Goal: Information Seeking & Learning: Check status

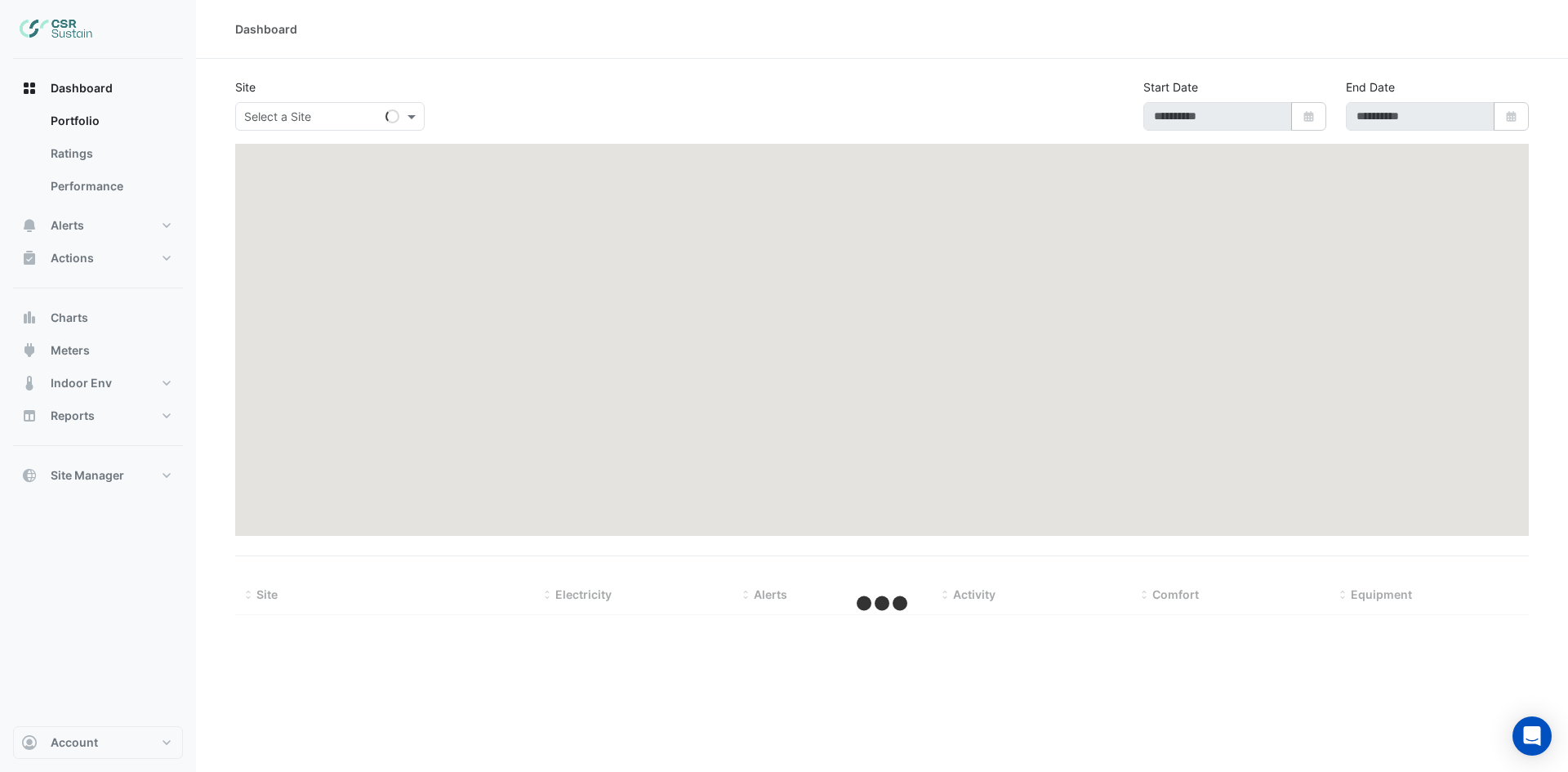
type input "**********"
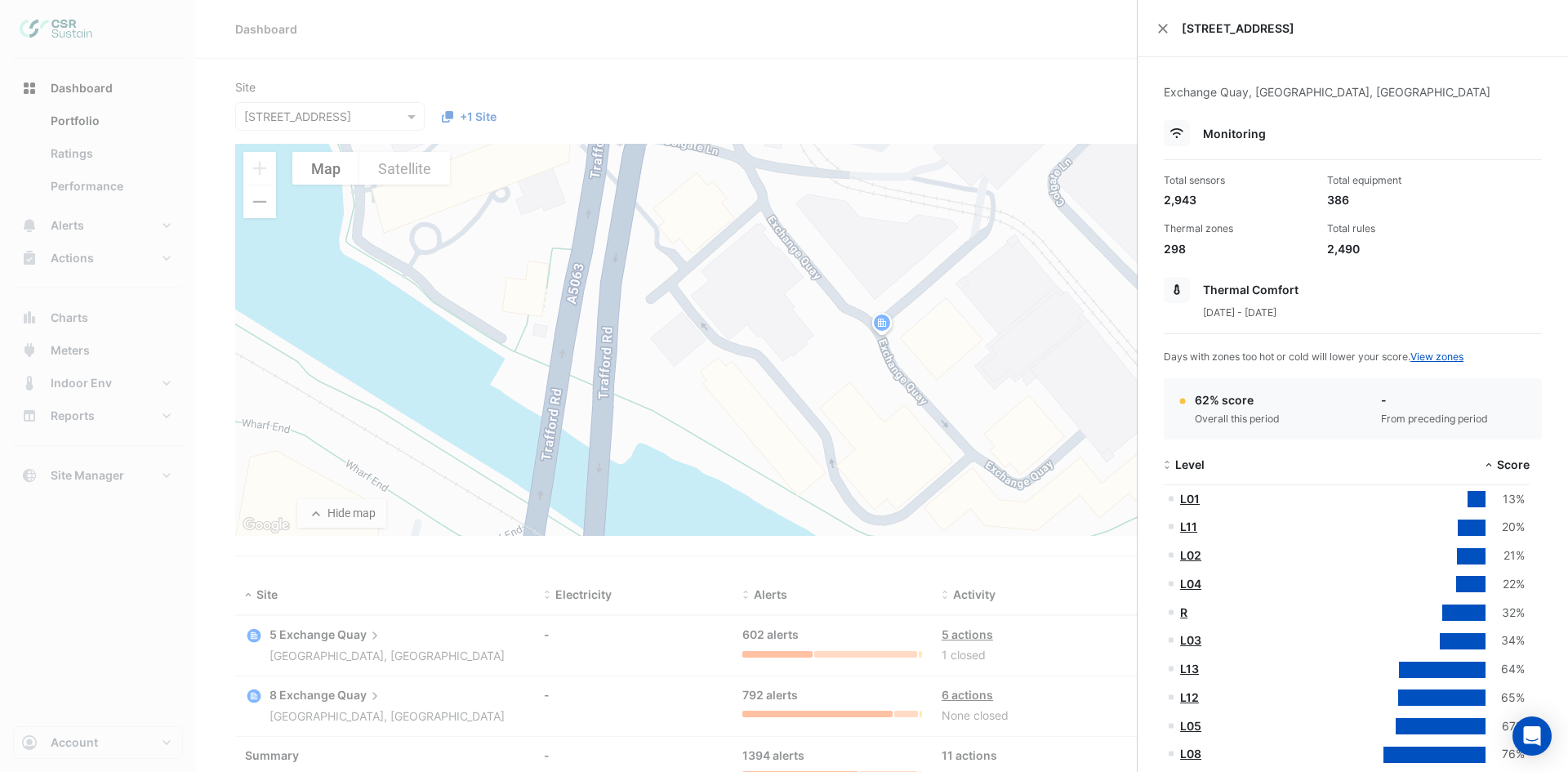
drag, startPoint x: 95, startPoint y: 88, endPoint x: 131, endPoint y: 88, distance: 36.0
click at [95, 88] on ngb-offcanvas-backdrop at bounding box center [784, 386] width 1568 height 772
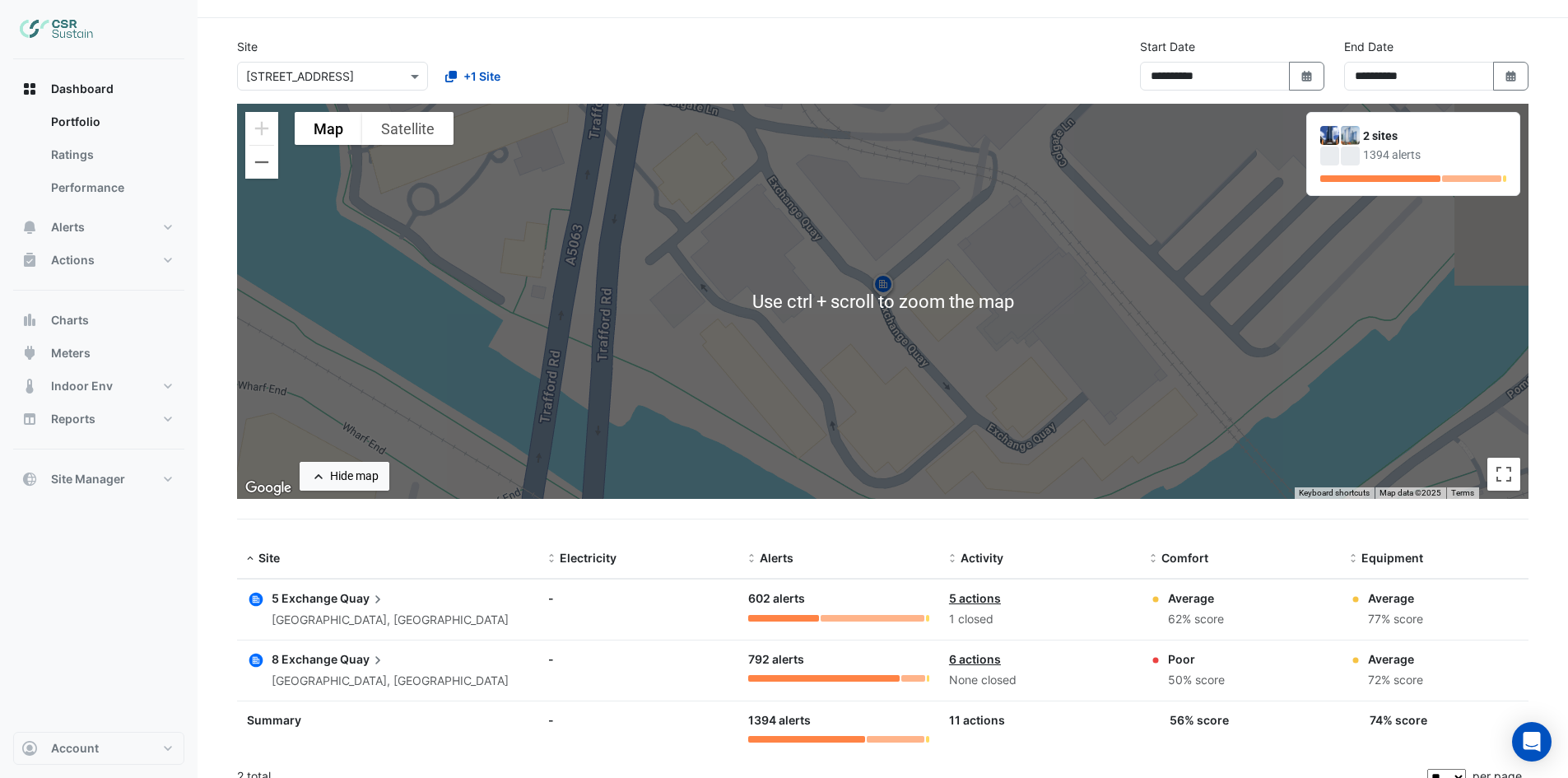
scroll to position [60, 0]
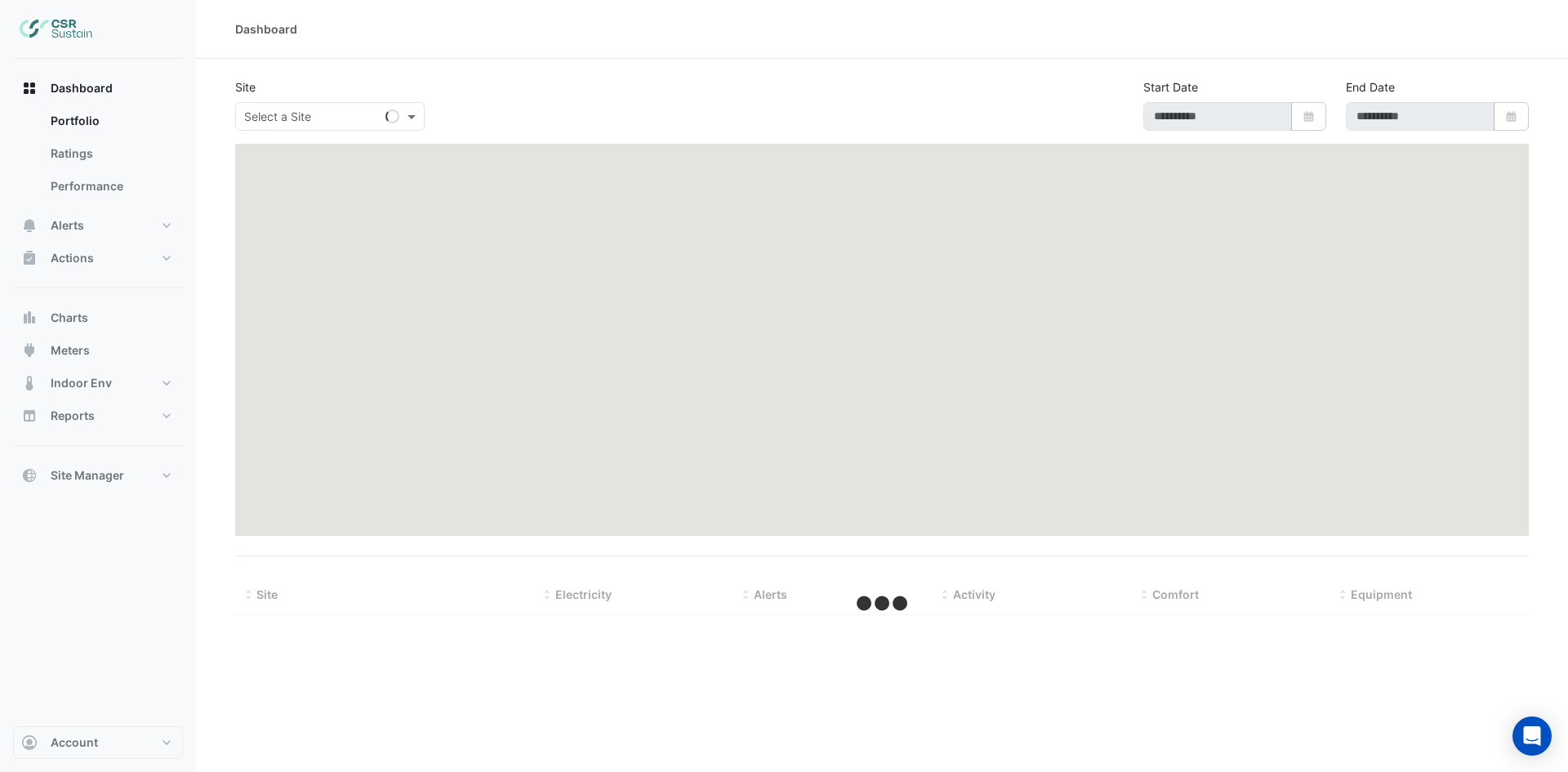
type input "**********"
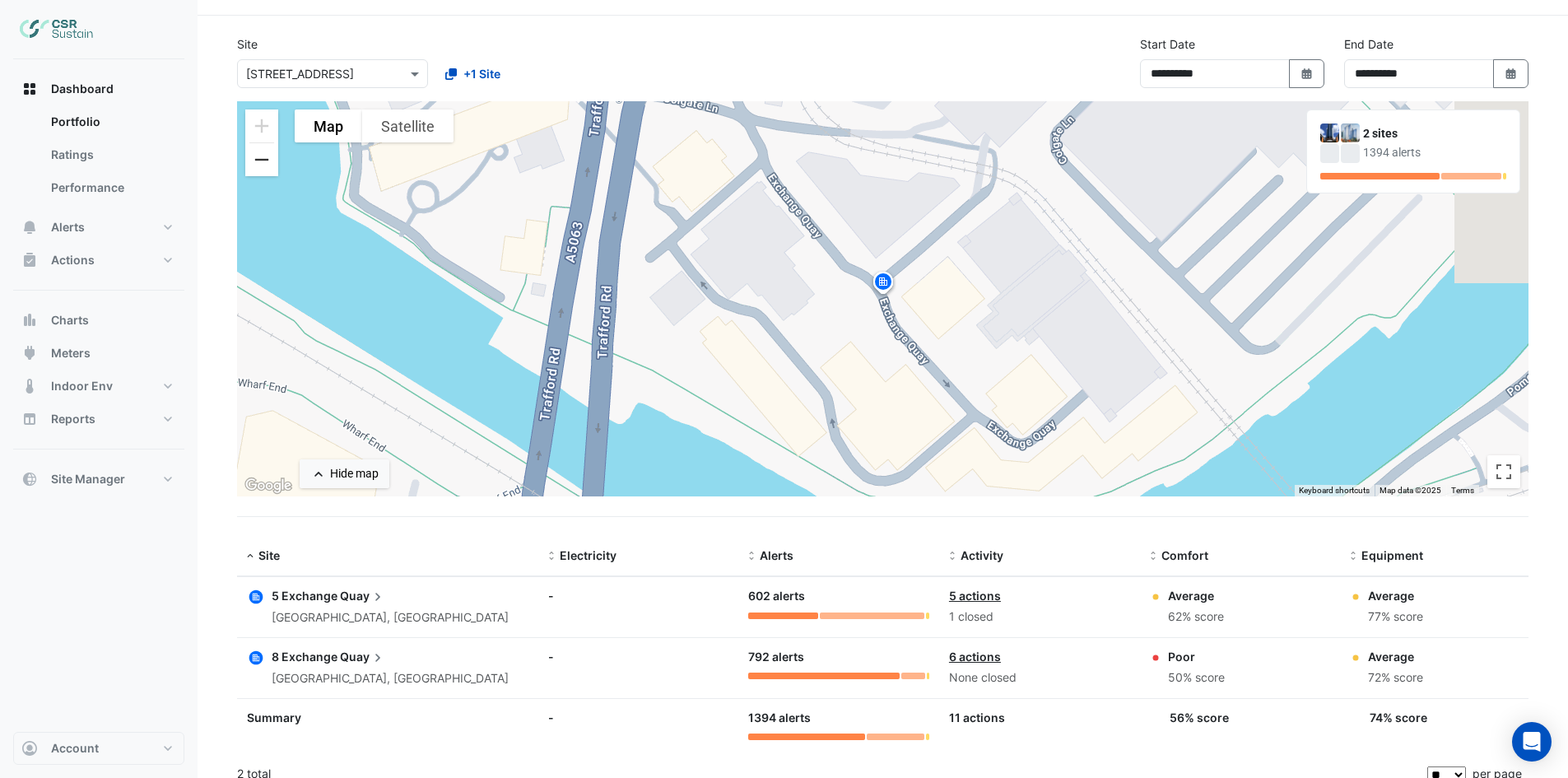
scroll to position [60, 0]
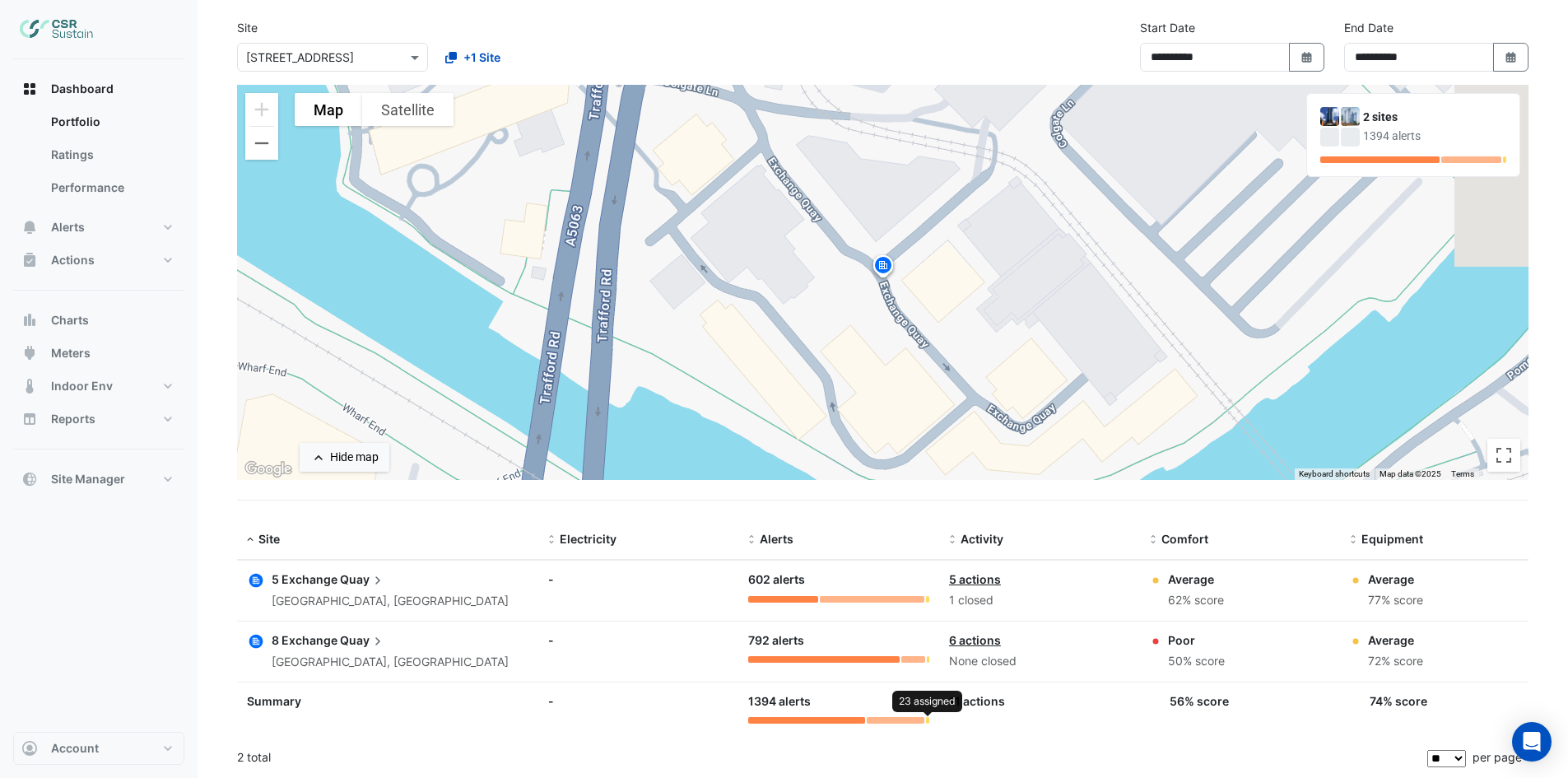
click at [928, 724] on div at bounding box center [928, 720] width 4 height 6
click at [927, 722] on div at bounding box center [928, 720] width 4 height 6
click at [924, 722] on div at bounding box center [895, 720] width 58 height 6
click at [75, 219] on span "Alerts" at bounding box center [68, 228] width 34 height 16
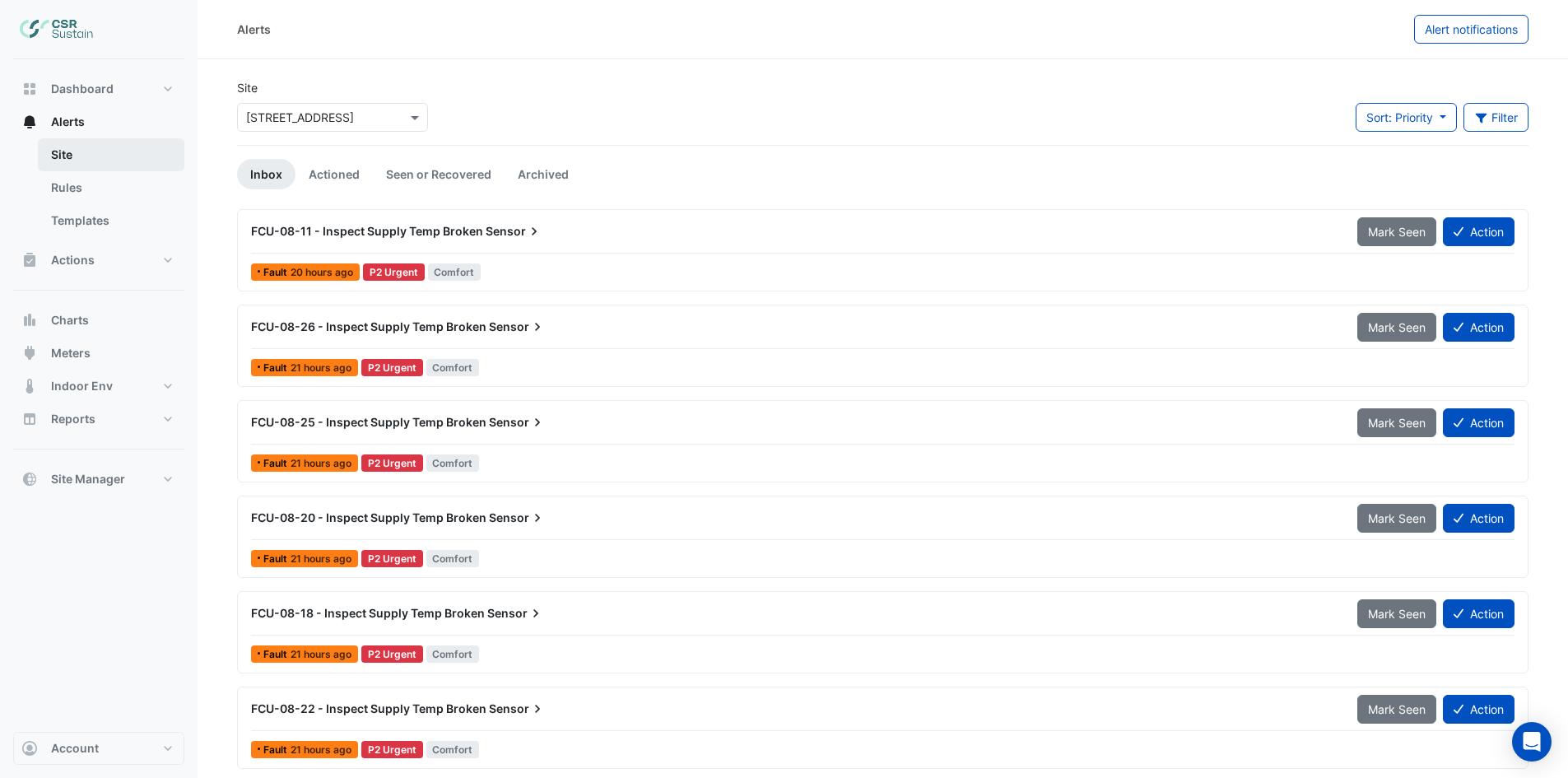
click at [104, 149] on link "Site" at bounding box center [111, 155] width 147 height 33
click at [91, 184] on link "Rules" at bounding box center [111, 187] width 147 height 33
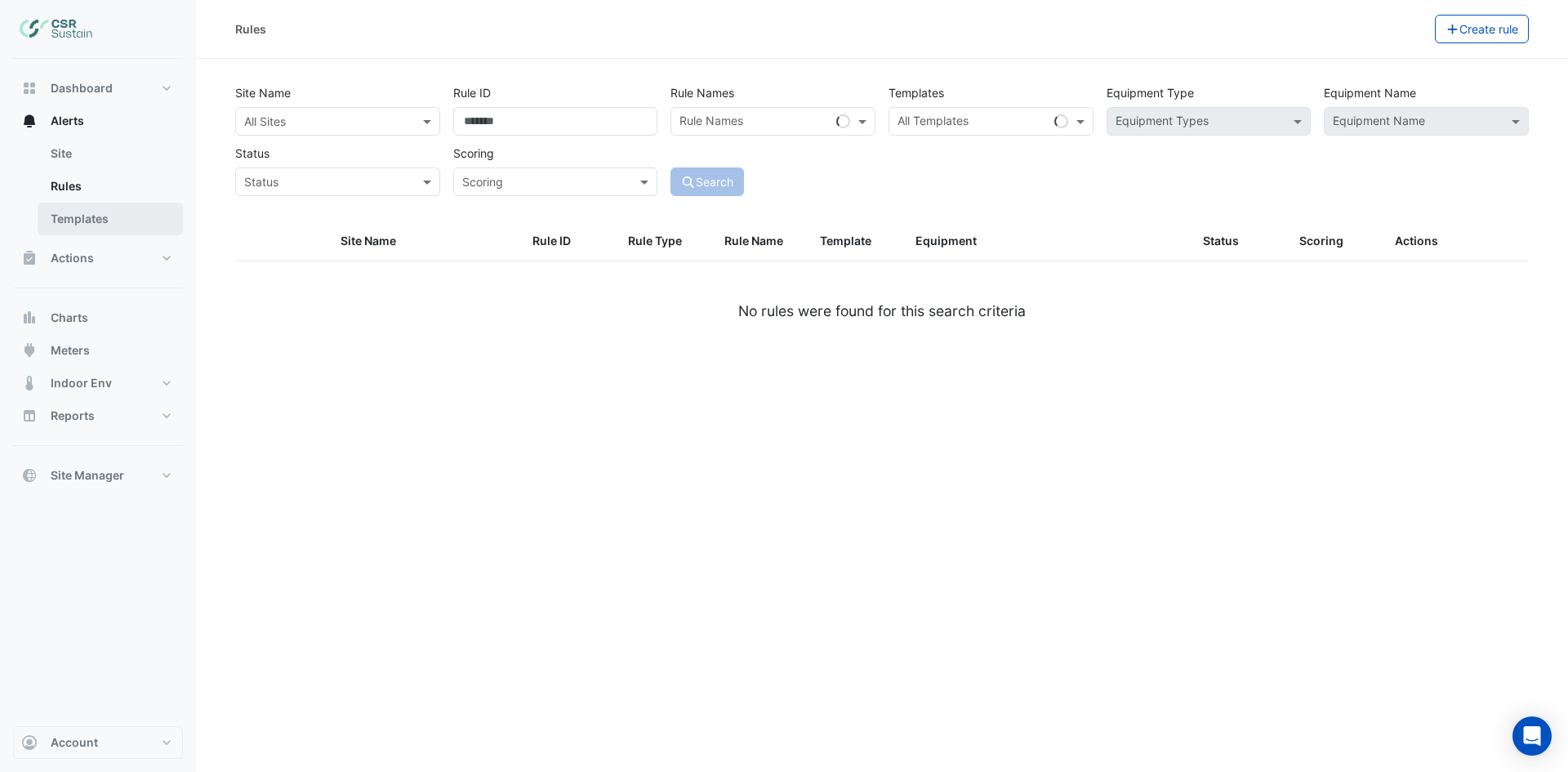
click at [104, 220] on link "Templates" at bounding box center [110, 219] width 145 height 33
select select
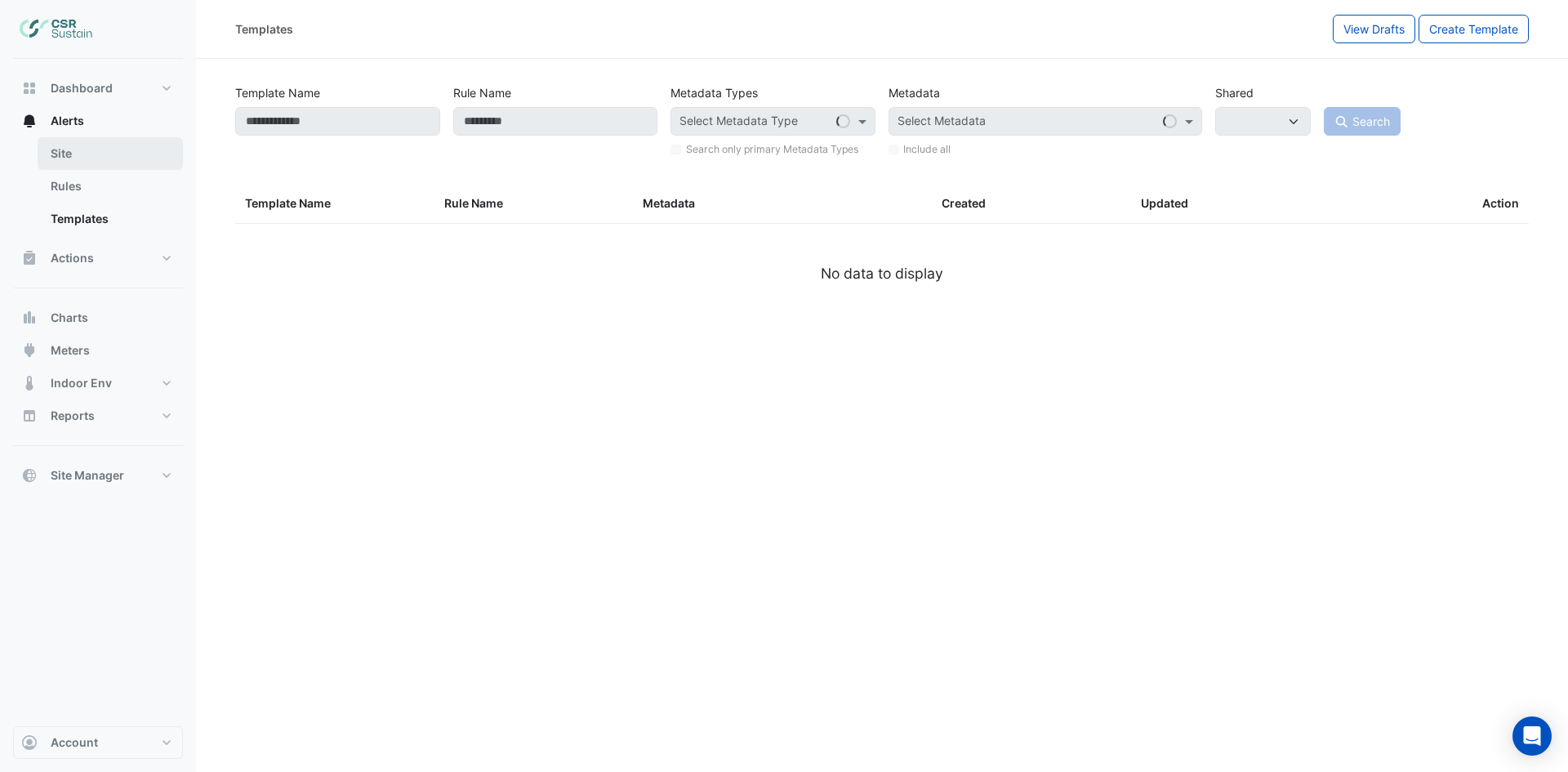
click at [64, 146] on link "Site" at bounding box center [110, 154] width 145 height 33
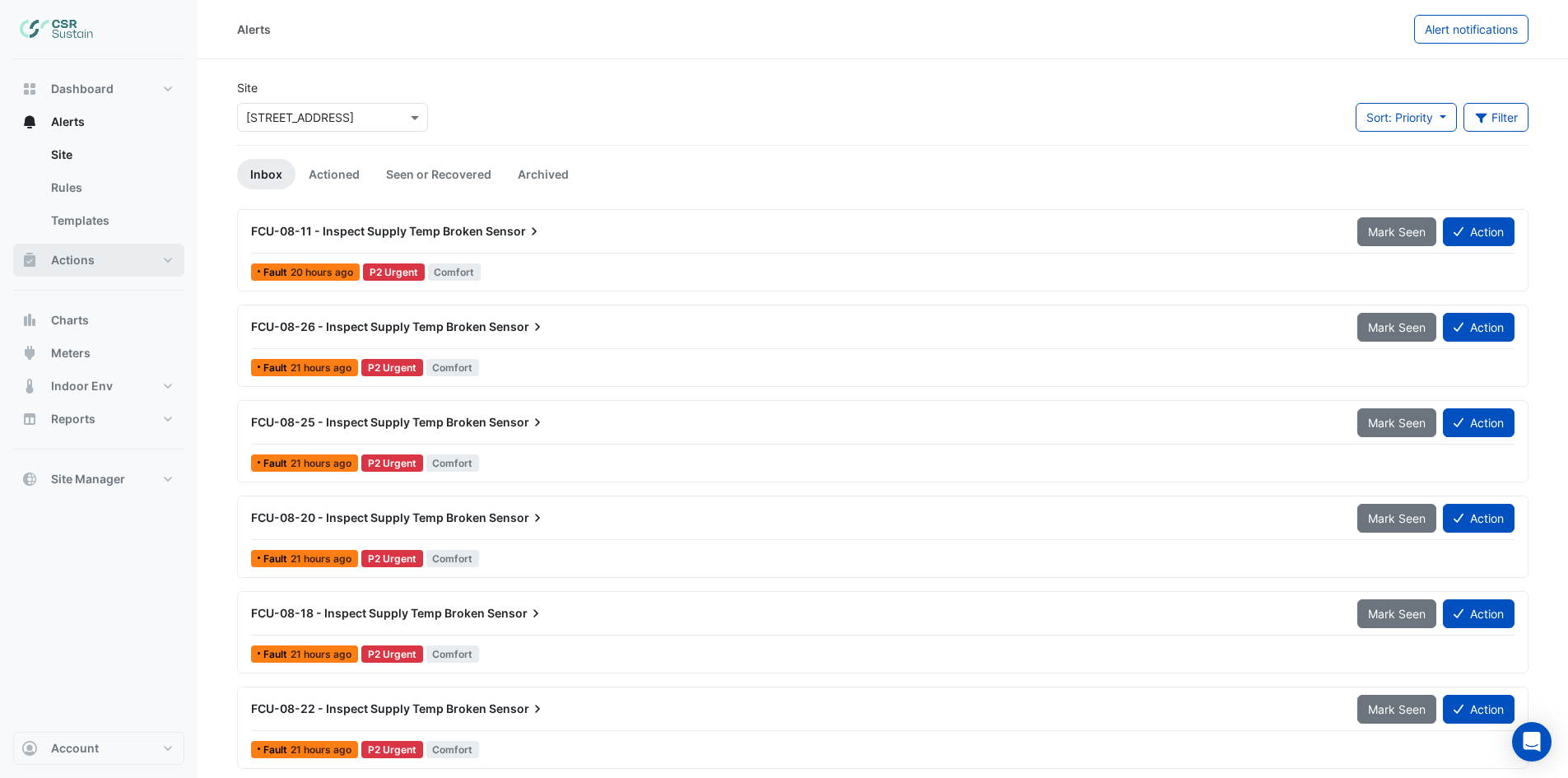
click at [98, 270] on button "Actions" at bounding box center [99, 260] width 171 height 33
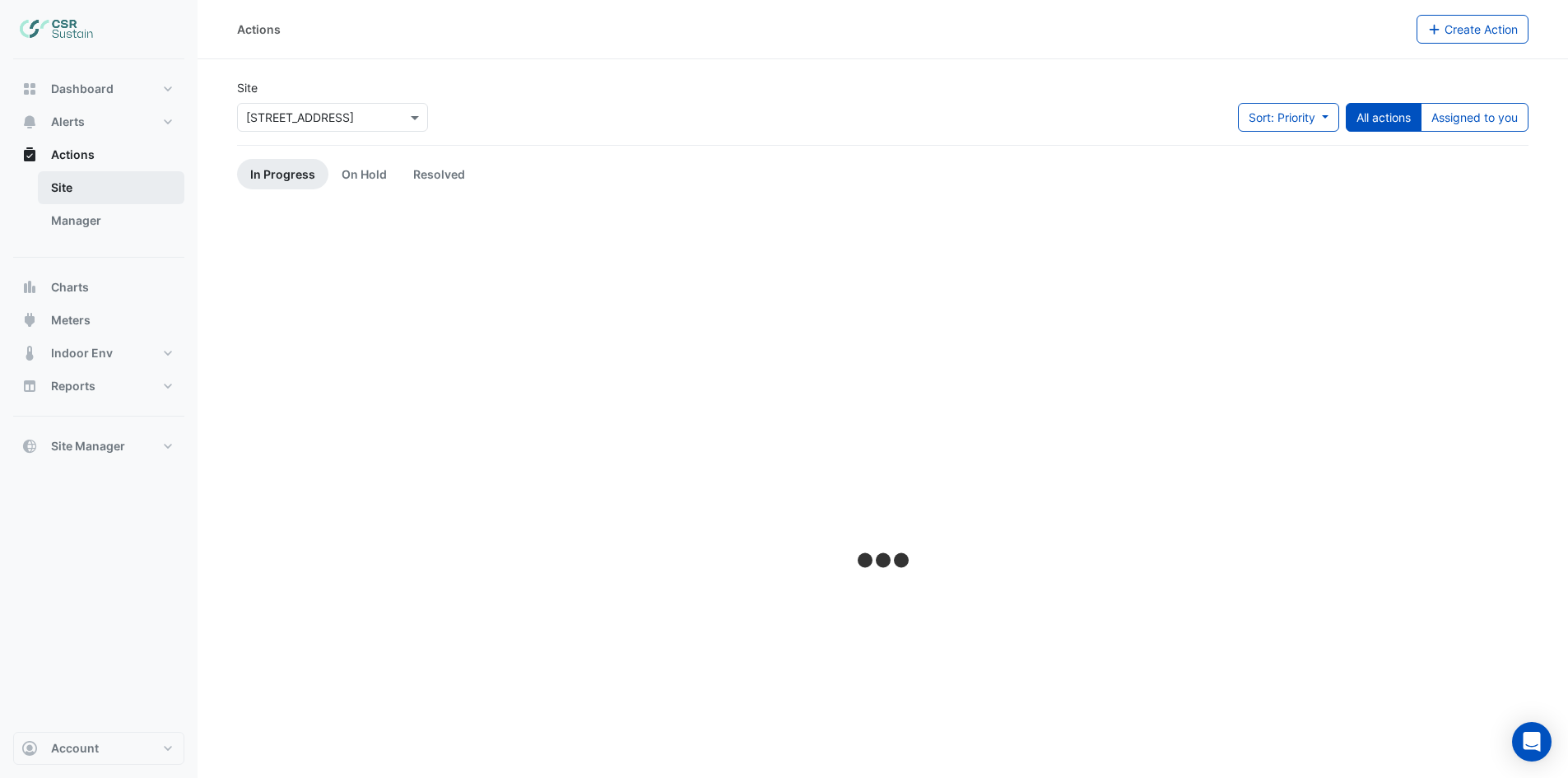
click at [64, 194] on link "Site" at bounding box center [111, 187] width 147 height 33
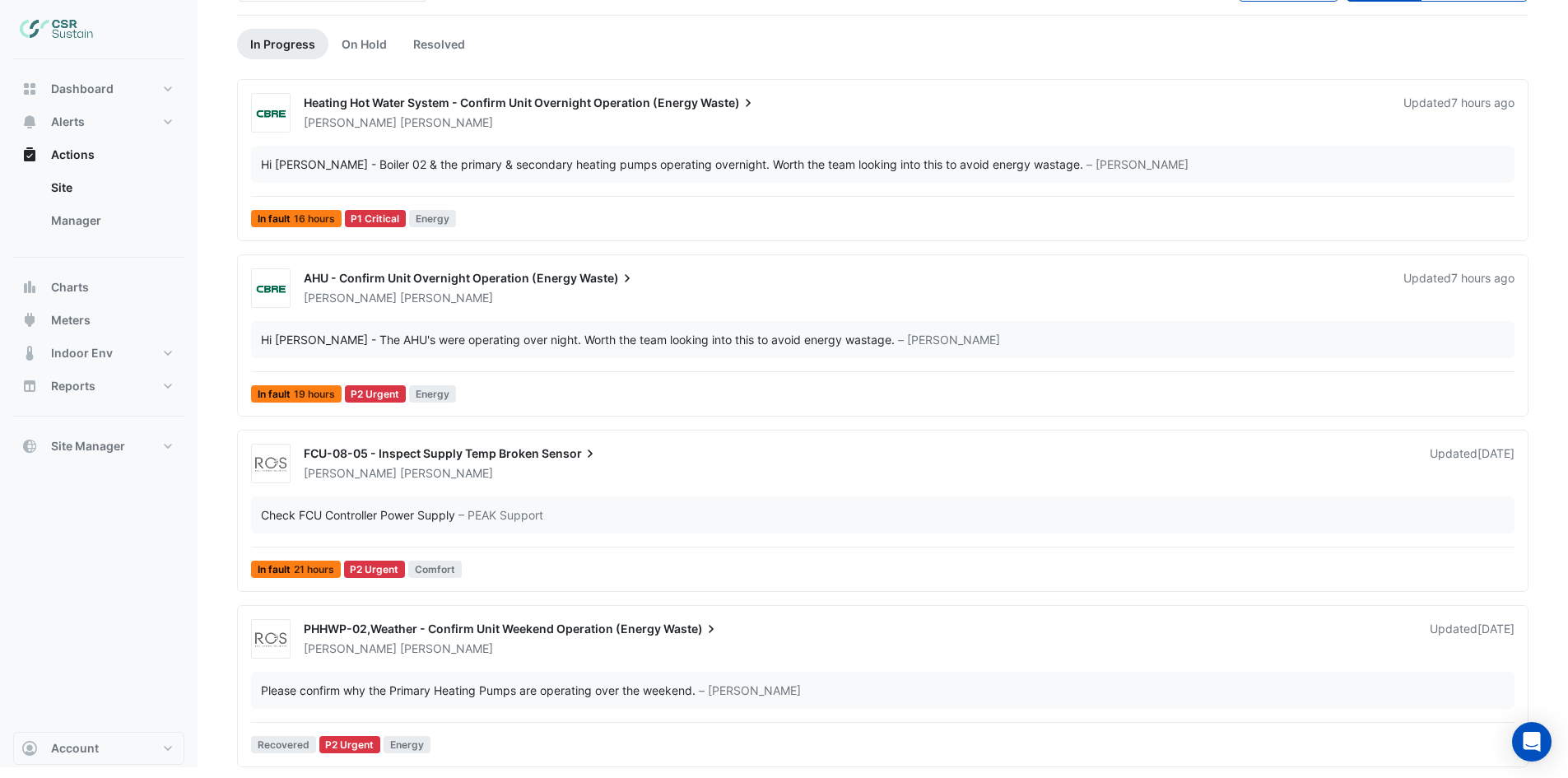
scroll to position [132, 0]
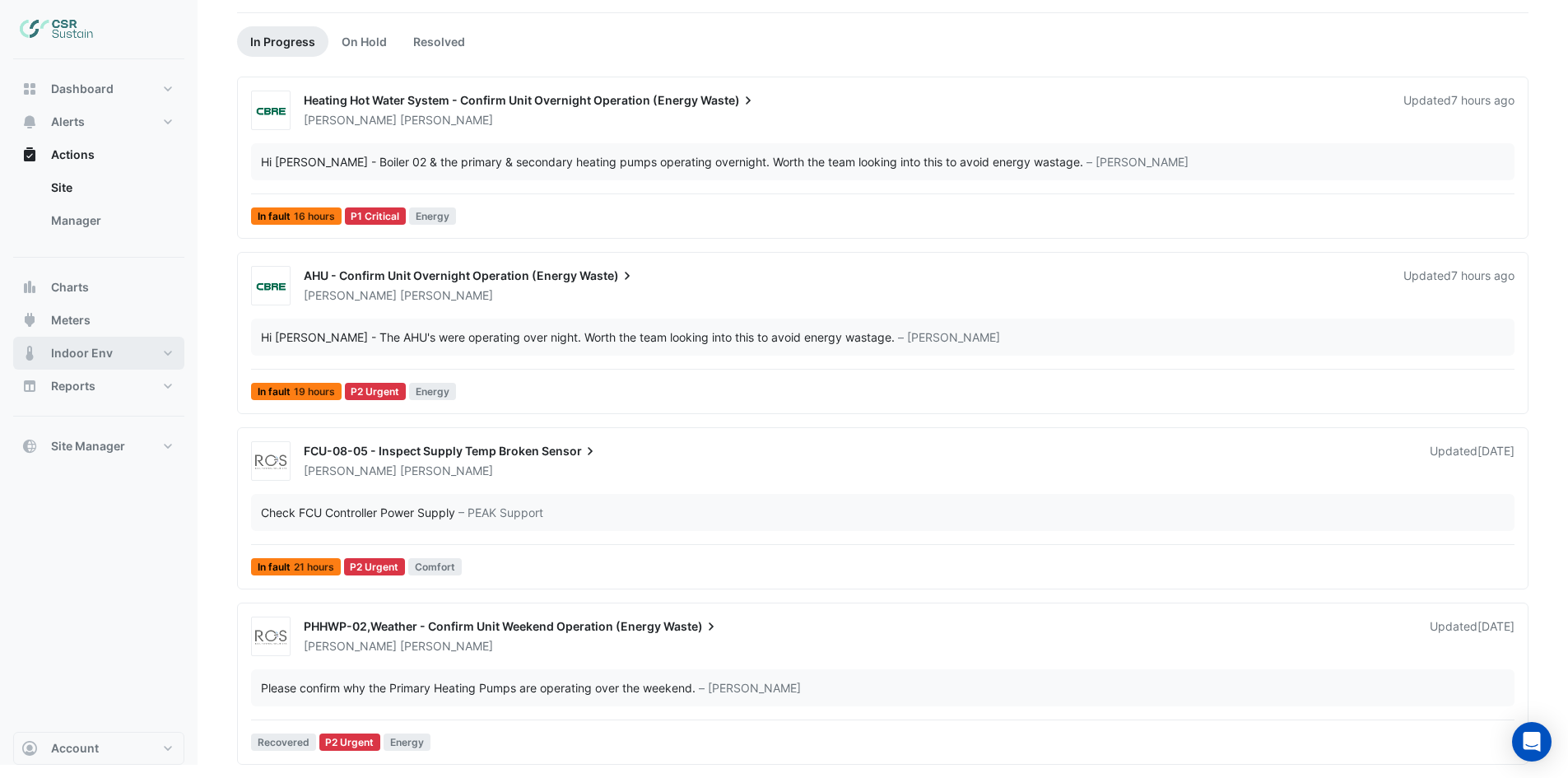
click at [72, 348] on span "Indoor Env" at bounding box center [82, 353] width 62 height 16
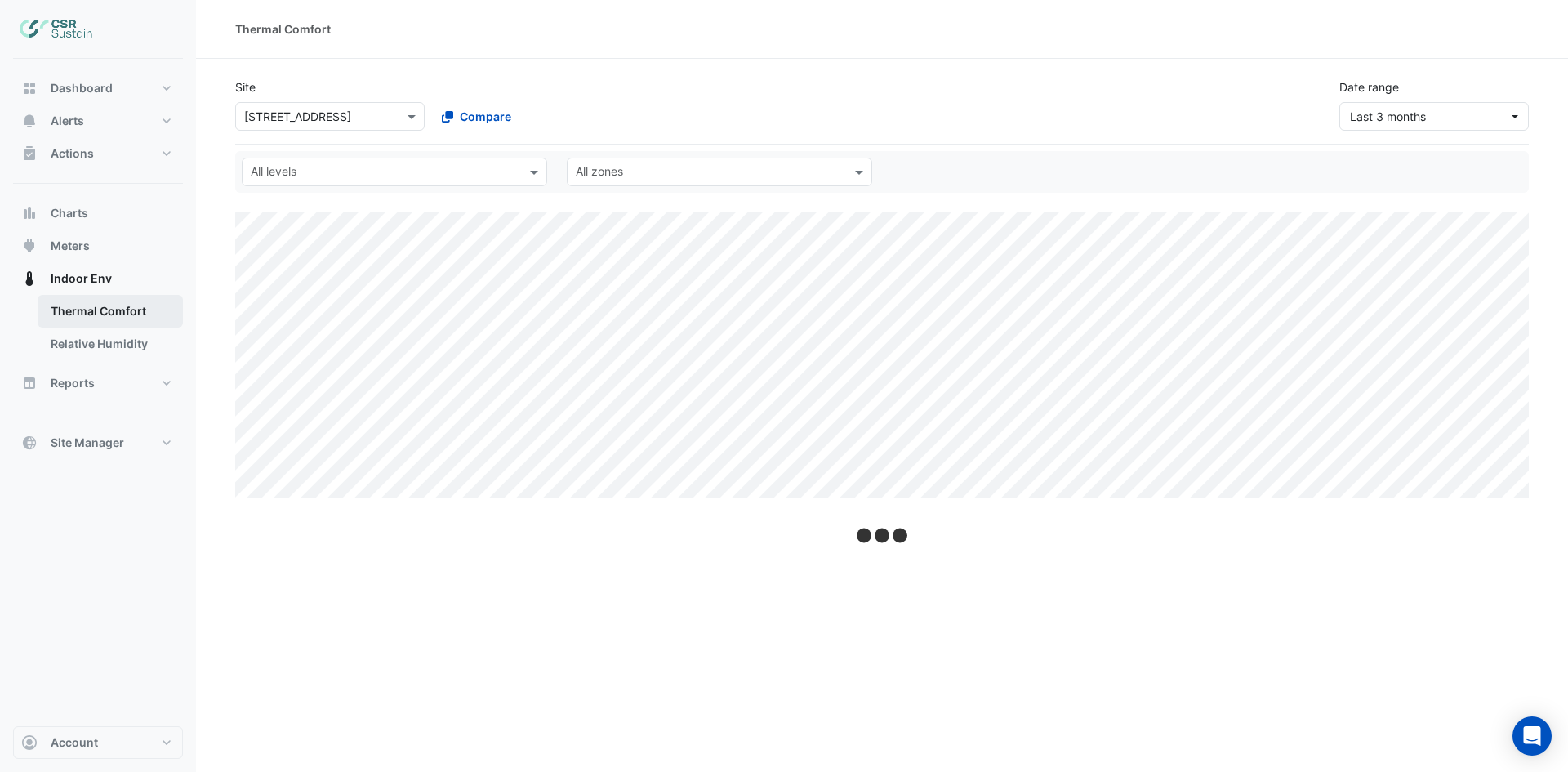
click at [79, 305] on link "Thermal Comfort" at bounding box center [110, 311] width 145 height 33
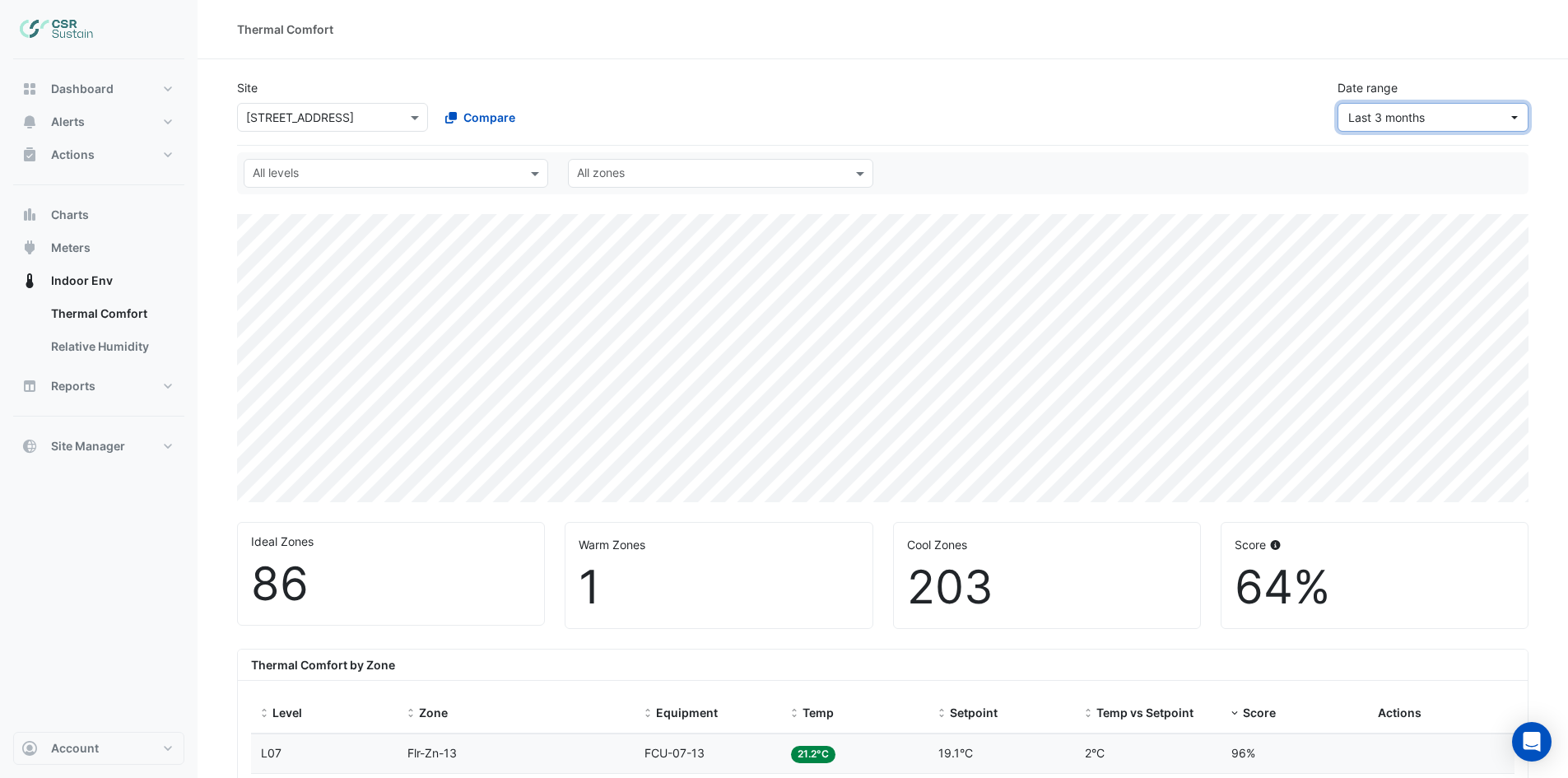
click at [1373, 122] on span "Last 3 months" at bounding box center [1386, 118] width 76 height 14
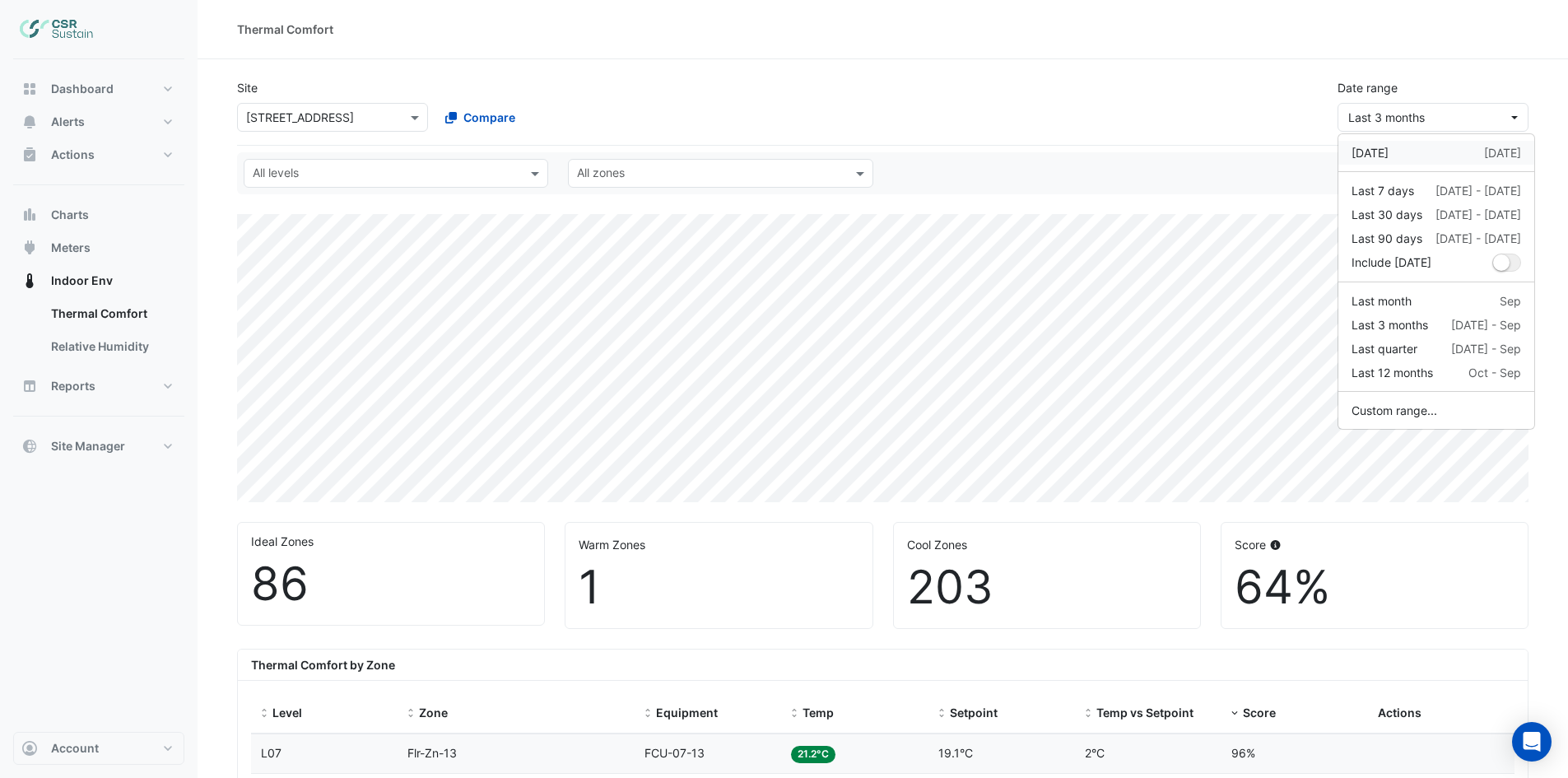
click at [1373, 156] on div "Yesterday" at bounding box center [1370, 152] width 37 height 17
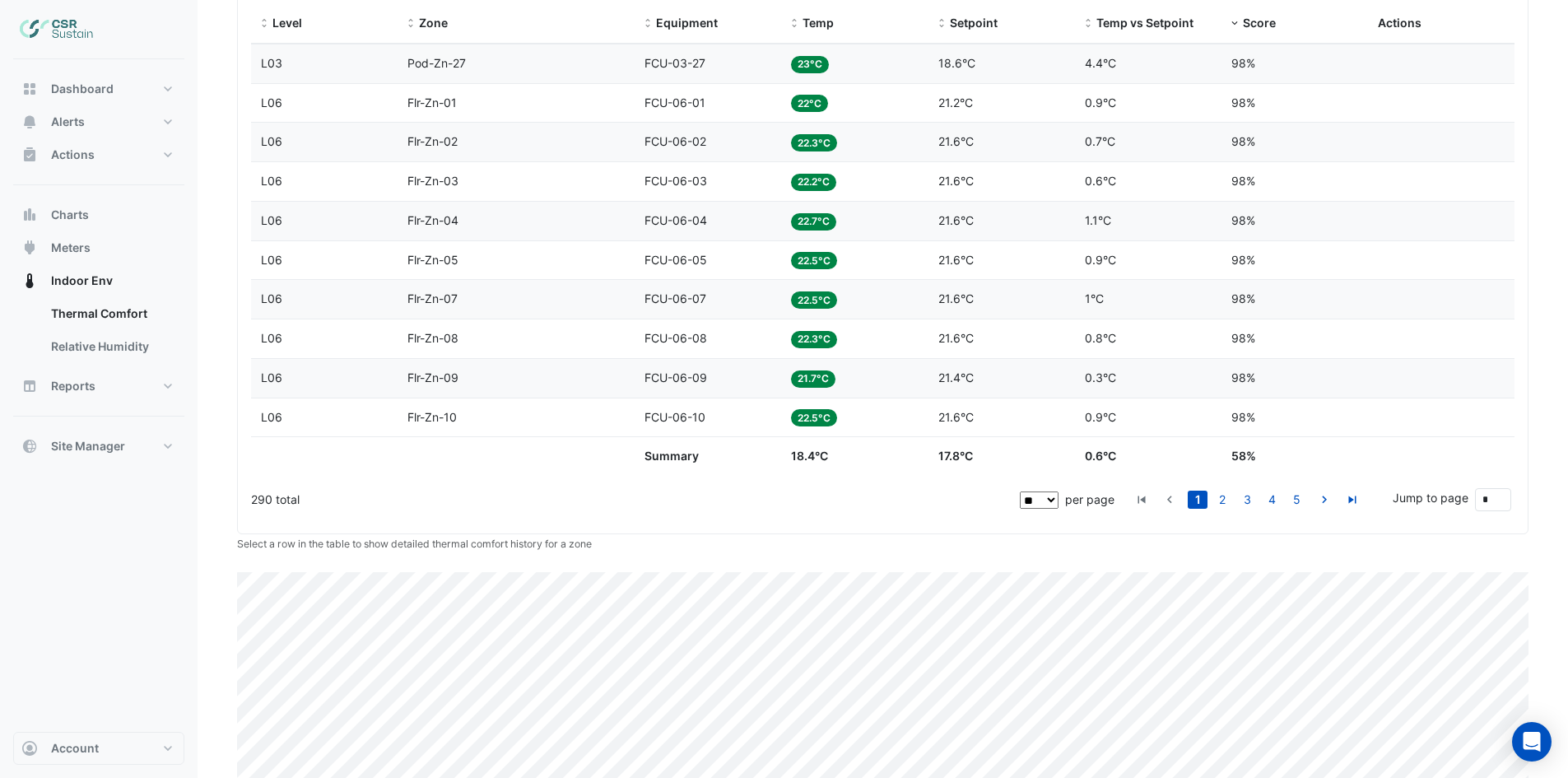
scroll to position [792, 0]
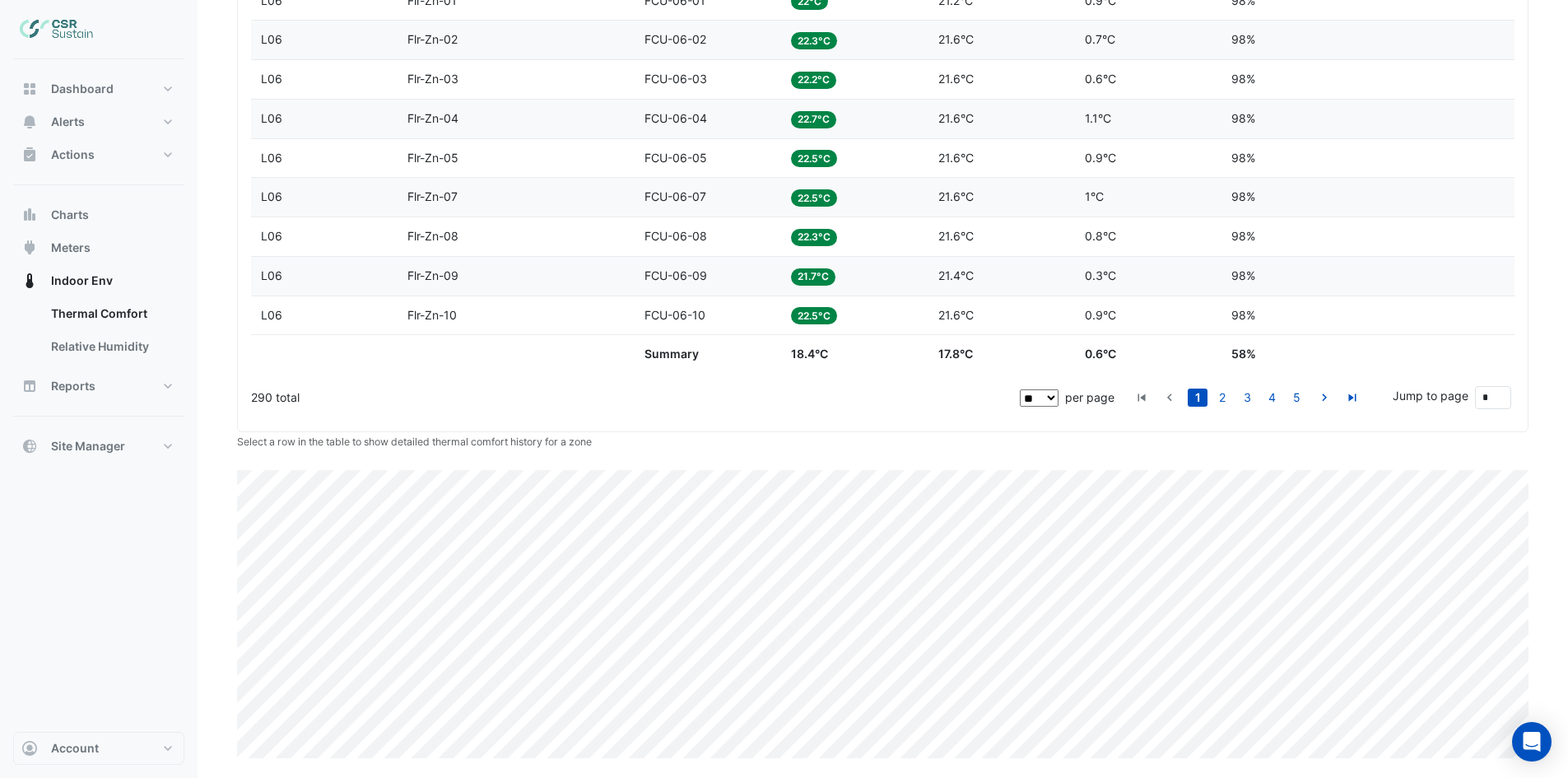
drag, startPoint x: 314, startPoint y: 427, endPoint x: 158, endPoint y: 495, distance: 170.2
click at [158, 495] on div "Dashboard Portfolio Ratings Performance Alerts Site Rules Templates Actions Sit…" at bounding box center [99, 396] width 171 height 673
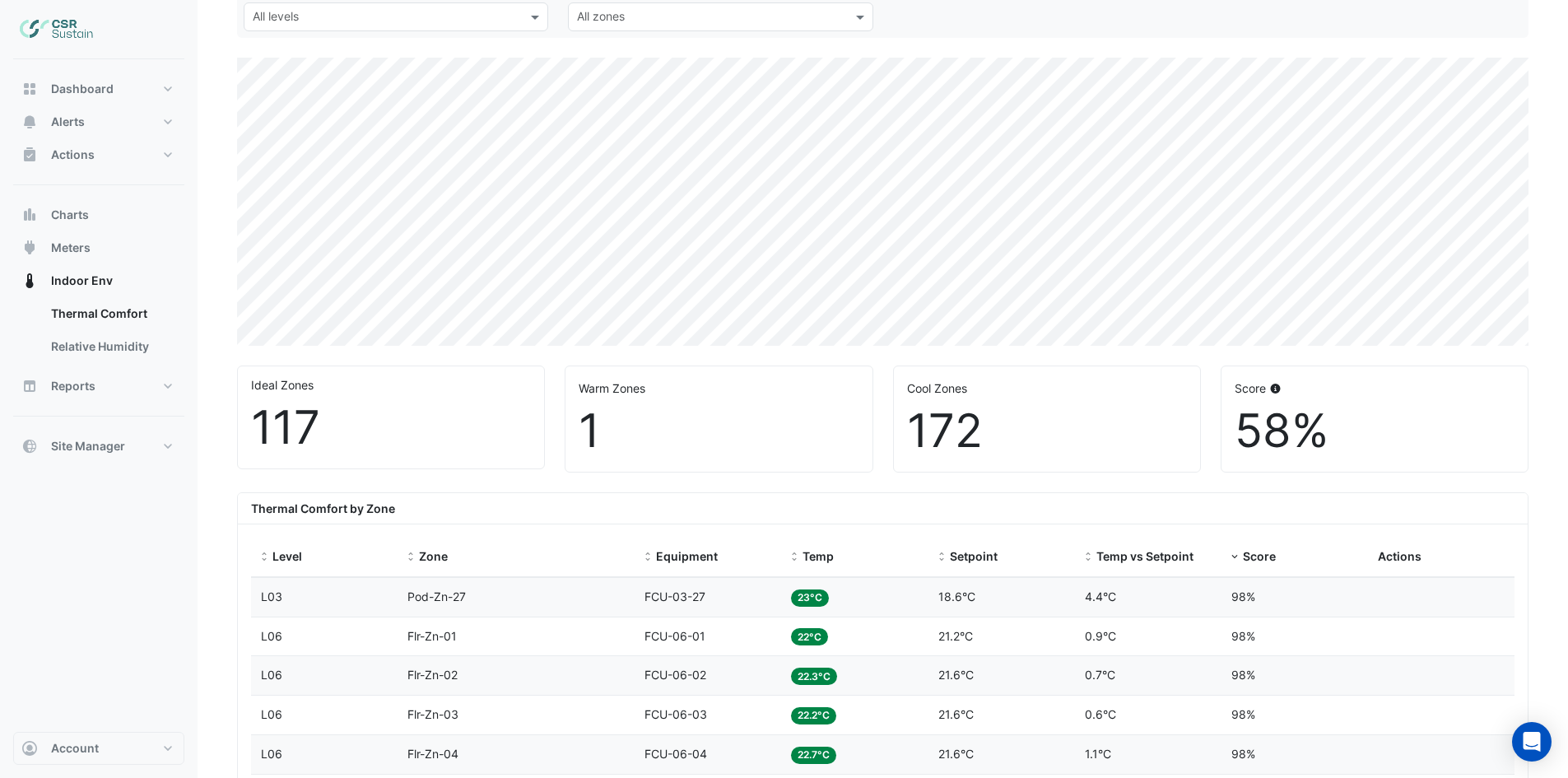
scroll to position [0, 0]
